Goal: Ask a question

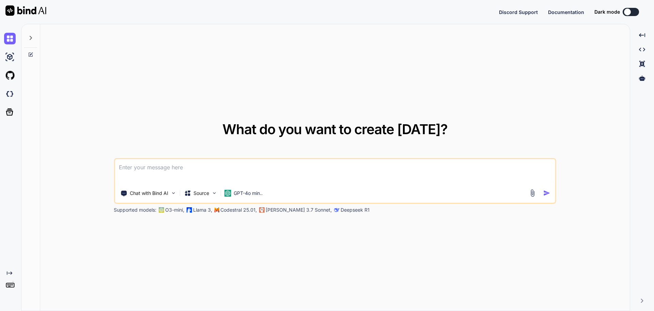
type textarea "x"
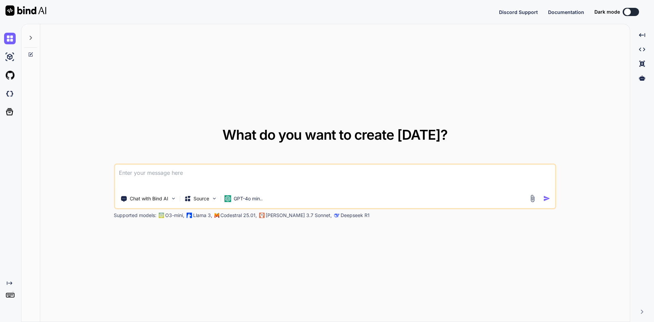
click at [232, 175] on textarea at bounding box center [335, 177] width 441 height 25
paste textarea
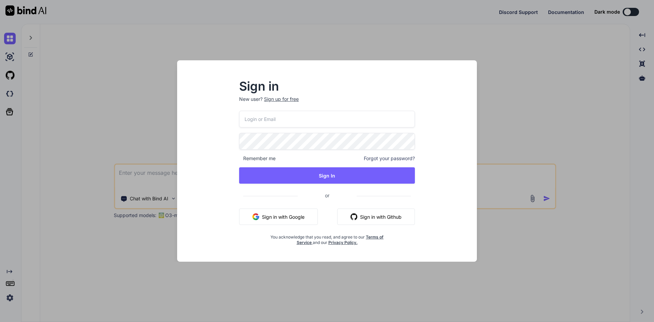
click at [273, 221] on button "Sign in with Google" at bounding box center [278, 217] width 79 height 16
type textarea "x"
click at [288, 119] on input "email" at bounding box center [327, 119] width 176 height 17
type input "[EMAIL_ADDRESS][DOMAIN_NAME]"
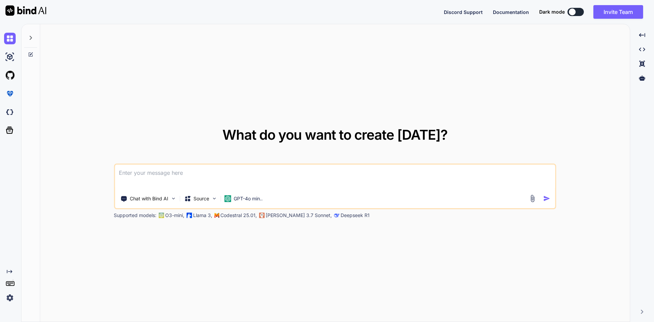
click at [200, 171] on textarea at bounding box center [335, 177] width 441 height 25
type textarea "sd"
type textarea "x"
type textarea "sdf"
type textarea "x"
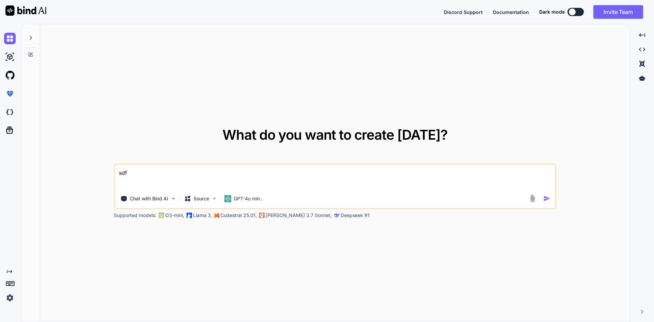
type textarea "sd"
type textarea "x"
type textarea "s"
type textarea "x"
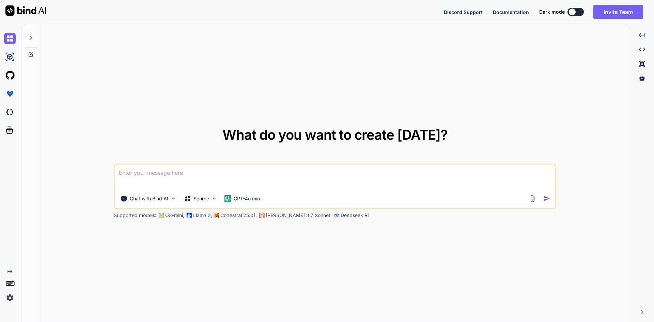
paste textarea "Could not find Android Resource '@styleable/SKCanvasView'. Please update @(Andr…"
type textarea "Could not find Android Resource '@styleable/SKCanvasView'. Please update @(Andr…"
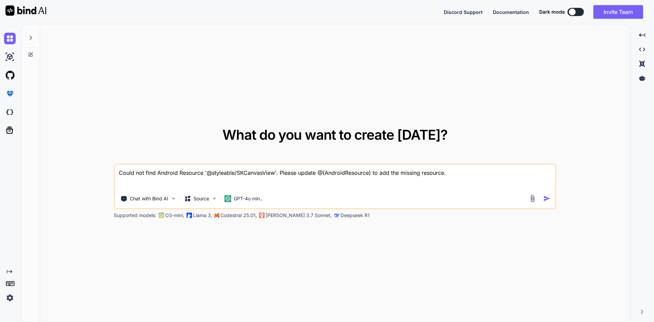
type textarea "x"
type textarea "Could not find Android Resource '@styleable/SKCanvasView'. Please update @(Andr…"
type textarea "x"
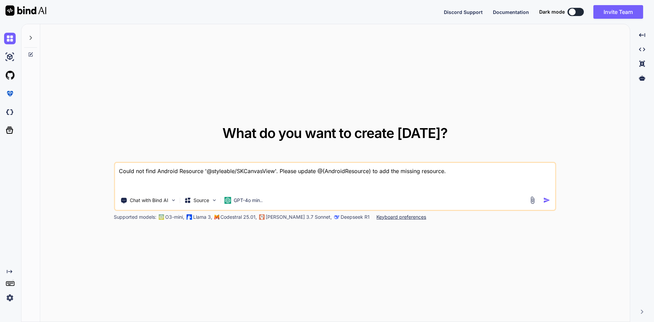
type textarea "Could not find Android Resource '@styleable/SKCanvasView'. Please update @(Andr…"
type textarea "x"
type textarea "Could not find Android Resource '@styleable/SKCanvasView'. Please update @(Andr…"
type textarea "x"
type textarea "Could not find Android Resource '@styleable/SKCanvasView'. Please update @(Andr…"
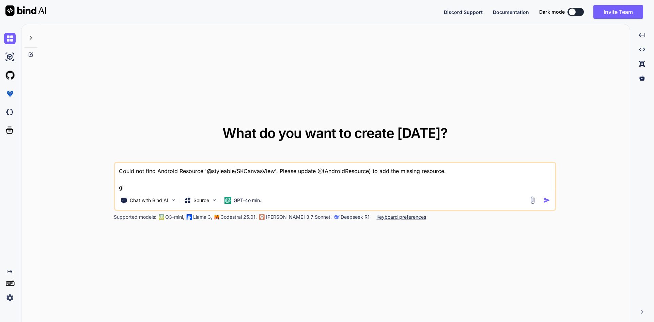
type textarea "x"
type textarea "Could not find Android Resource '@styleable/SKCanvasView'. Please update @(Andr…"
type textarea "x"
type textarea "Could not find Android Resource '@styleable/SKCanvasView'. Please update @(Andr…"
type textarea "x"
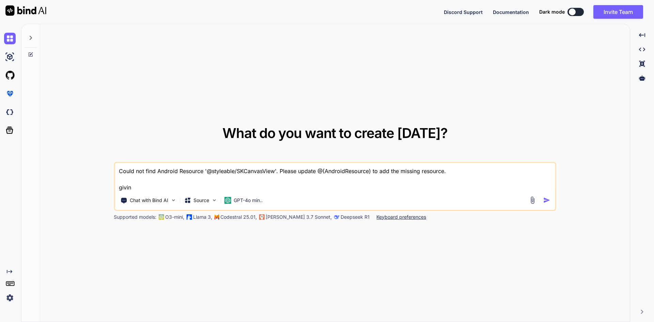
type textarea "Could not find Android Resource '@styleable/SKCanvasView'. Please update @(Andr…"
type textarea "x"
type textarea "Could not find Android Resource '@styleable/SKCanvasView'. Please update @(Andr…"
type textarea "x"
type textarea "Could not find Android Resource '@styleable/SKCanvasView'. Please update @(Andr…"
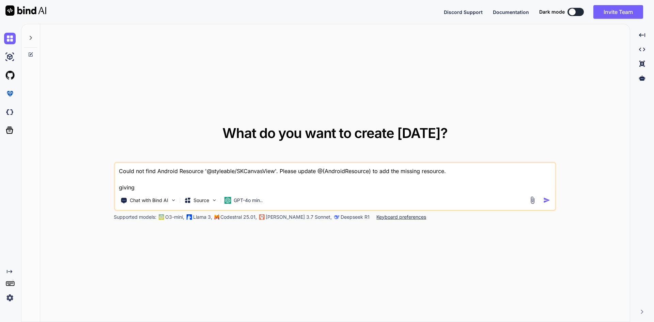
type textarea "x"
type textarea "Could not find Android Resource '@styleable/SKCanvasView'. Please update @(Andr…"
type textarea "x"
type textarea "Could not find Android Resource '@styleable/SKCanvasView'. Please update @(Andr…"
type textarea "x"
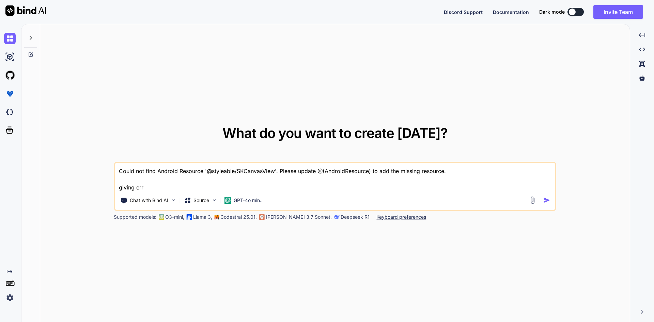
type textarea "Could not find Android Resource '@styleable/SKCanvasView'. Please update @(Andr…"
type textarea "x"
type textarea "Could not find Android Resource '@styleable/SKCanvasView'. Please update @(Andr…"
type textarea "x"
type textarea "Could not find Android Resource '@styleable/SKCanvasView'. Please update @(Andr…"
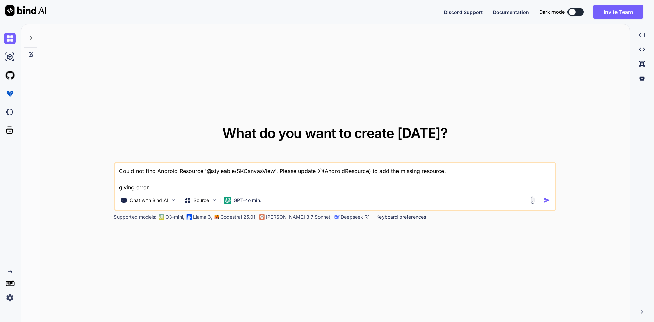
type textarea "x"
type textarea "Could not find Android Resource '@styleable/SKCanvasView'. Please update @(Andr…"
type textarea "x"
type textarea "Could not find Android Resource '@styleable/SKCanvasView'. Please update @(Andr…"
type textarea "x"
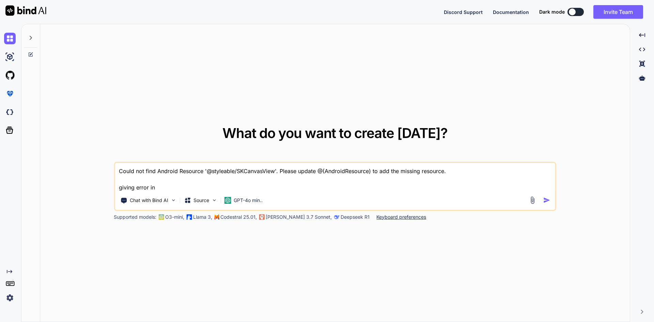
type textarea "Could not find Android Resource '@styleable/SKCanvasView'. Please update @(Andr…"
type textarea "x"
type textarea "Could not find Android Resource '@styleable/SKCanvasView'. Please update @(Andr…"
type textarea "x"
type textarea "Could not find Android Resource '@styleable/SKCanvasView'. Please update @(Andr…"
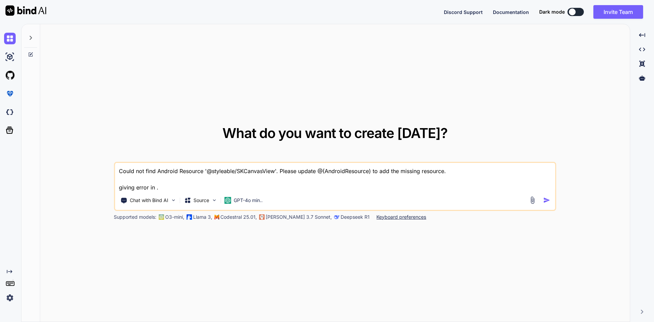
type textarea "x"
type textarea "Could not find Android Resource '@styleable/SKCanvasView'. Please update @(Andr…"
type textarea "x"
type textarea "Could not find Android Resource '@styleable/SKCanvasView'. Please update @(Andr…"
type textarea "x"
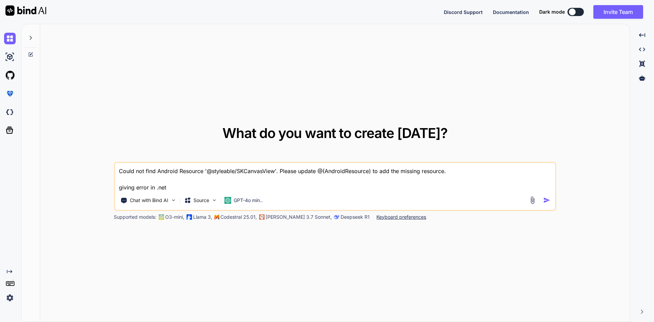
type textarea "Could not find Android Resource '@styleable/SKCanvasView'. Please update @(Andr…"
type textarea "x"
type textarea "Could not find Android Resource '@styleable/SKCanvasView'. Please update @(Andr…"
type textarea "x"
type textarea "Could not find Android Resource '@styleable/SKCanvasView'. Please update @(Andr…"
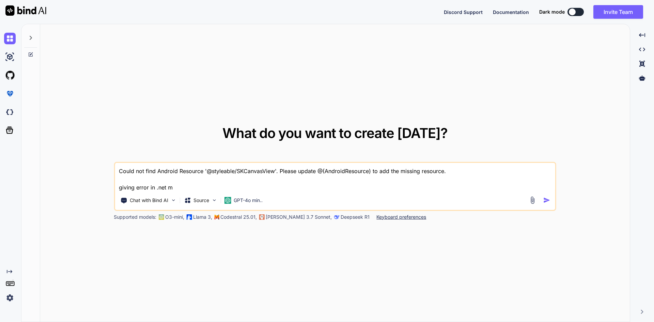
type textarea "x"
type textarea "Could not find Android Resource '@styleable/SKCanvasView'. Please update @(Andr…"
type textarea "x"
type textarea "Could not find Android Resource '@styleable/SKCanvasView'. Please update @(Andr…"
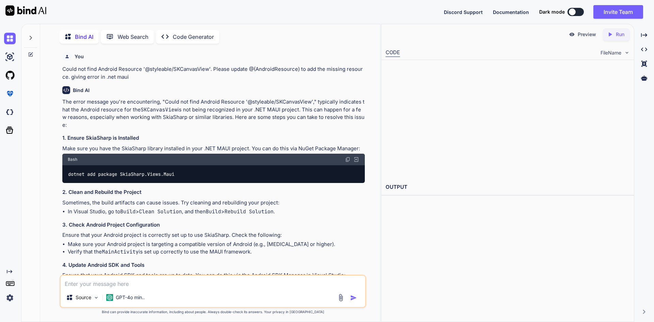
type textarea "x"
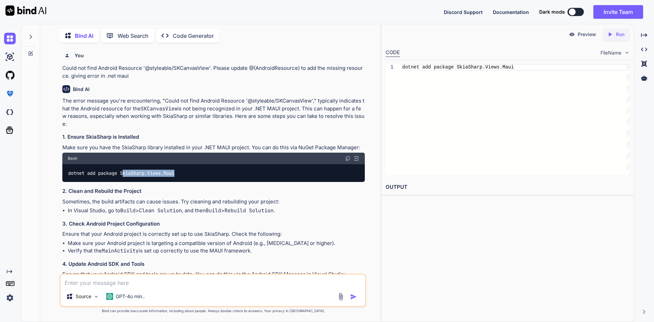
drag, startPoint x: 178, startPoint y: 175, endPoint x: 123, endPoint y: 176, distance: 54.6
click at [123, 176] on div "dotnet add package SkiaSharp.Views.Maui" at bounding box center [213, 173] width 303 height 18
click at [237, 176] on div "dotnet add package SkiaSharp.Views.Maui" at bounding box center [213, 173] width 303 height 18
drag, startPoint x: 180, startPoint y: 172, endPoint x: 121, endPoint y: 174, distance: 58.3
click at [121, 174] on div "dotnet add package SkiaSharp.Views.Maui" at bounding box center [213, 173] width 303 height 18
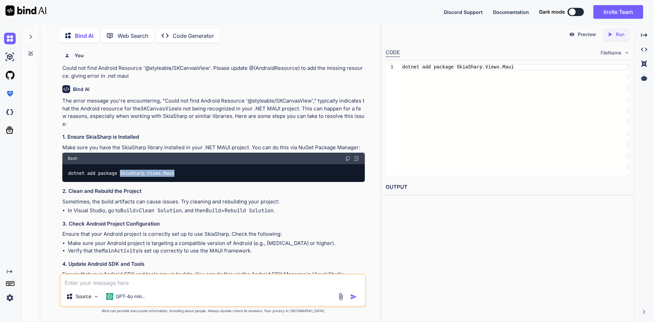
copy code "SkiaSharp.Views.Maui"
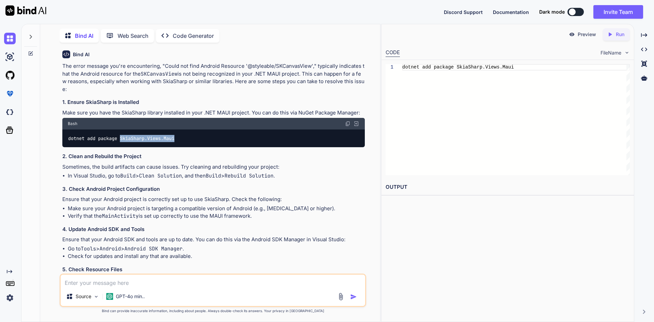
scroll to position [136, 0]
